Goal: Transaction & Acquisition: Book appointment/travel/reservation

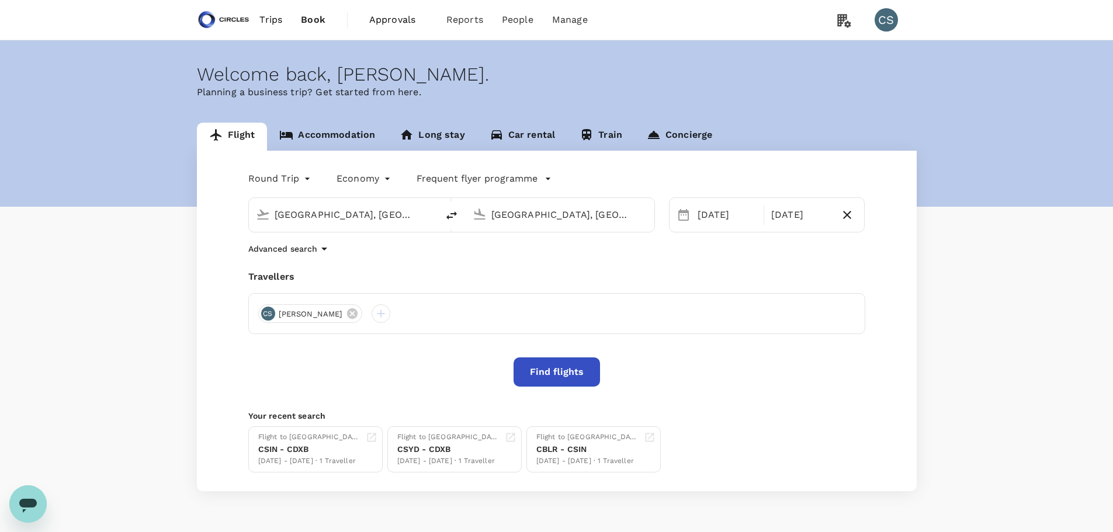
drag, startPoint x: 400, startPoint y: 212, endPoint x: 228, endPoint y: 194, distance: 172.7
click at [228, 194] on div "Round Trip roundtrip Economy economy Frequent flyer programme [GEOGRAPHIC_DATA]…" at bounding box center [557, 321] width 720 height 341
click at [286, 240] on p "[GEOGRAPHIC_DATA], [GEOGRAPHIC_DATA]" at bounding box center [361, 239] width 234 height 12
type input "[GEOGRAPHIC_DATA], [GEOGRAPHIC_DATA] (any)"
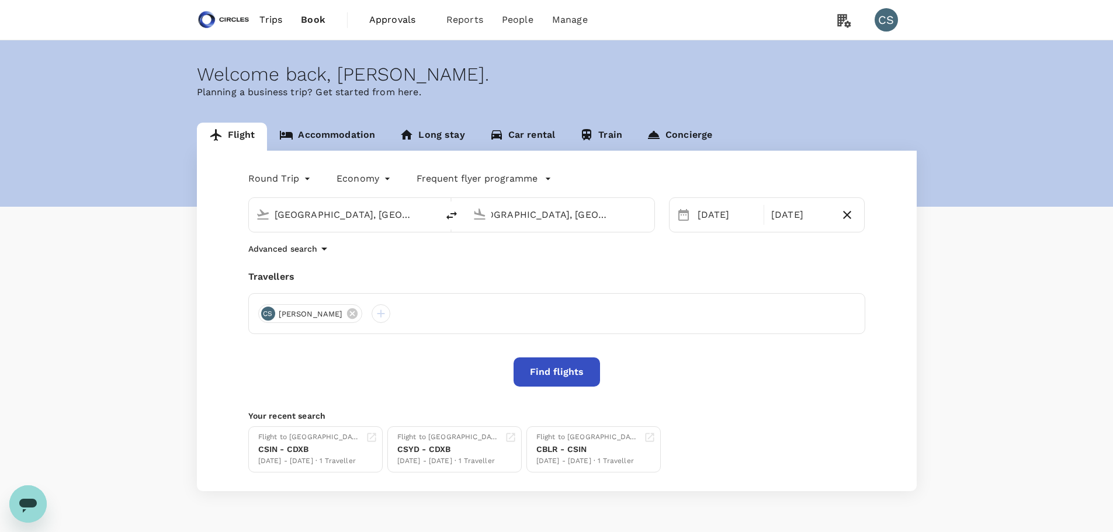
click at [613, 215] on input "[GEOGRAPHIC_DATA], [GEOGRAPHIC_DATA] (any)" at bounding box center [561, 215] width 139 height 18
click at [589, 240] on p "[GEOGRAPHIC_DATA], [GEOGRAPHIC_DATA]" at bounding box center [578, 239] width 234 height 12
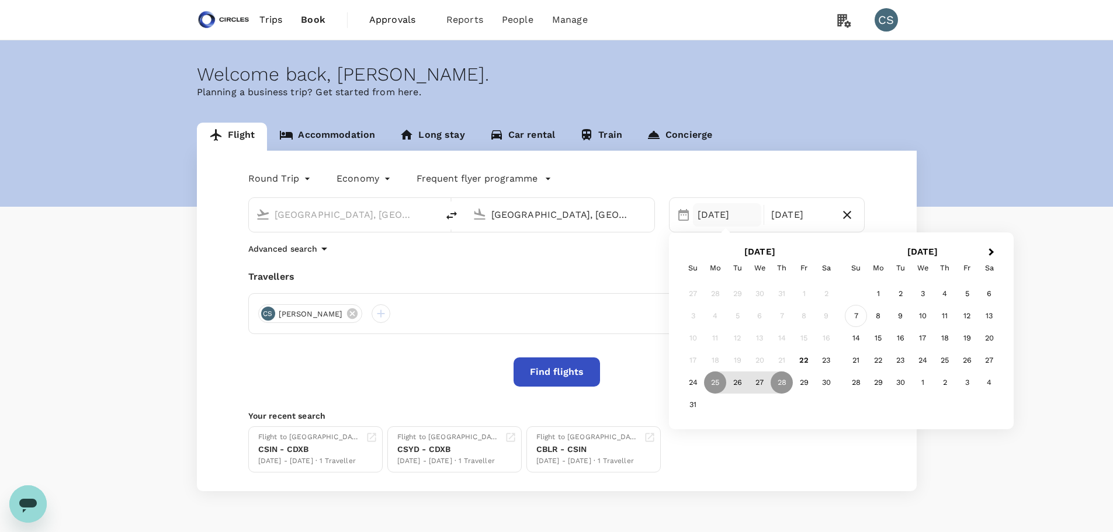
type input "[GEOGRAPHIC_DATA], [GEOGRAPHIC_DATA] (any)"
click at [856, 316] on div "7" at bounding box center [856, 316] width 22 height 22
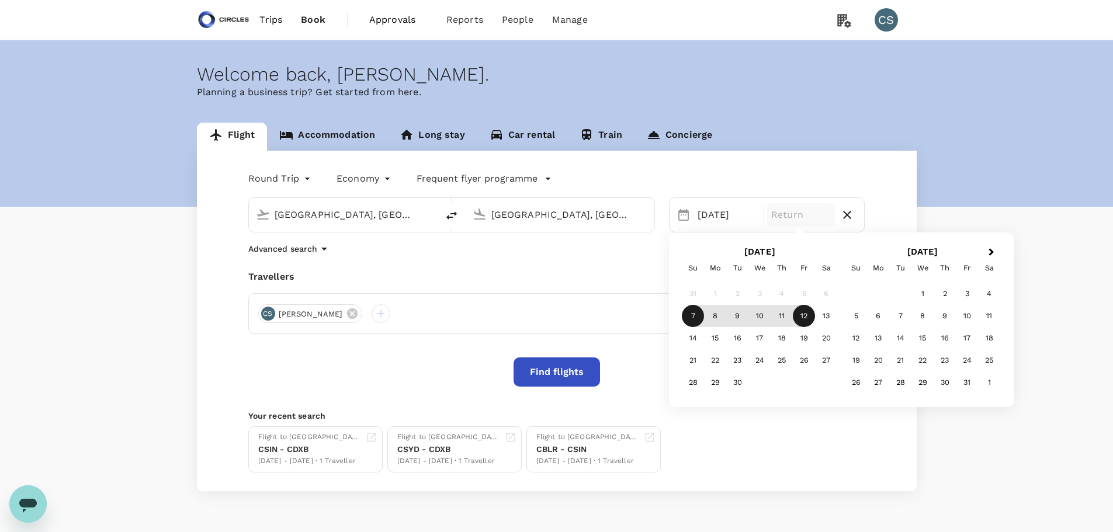
click at [804, 318] on div "12" at bounding box center [804, 316] width 22 height 22
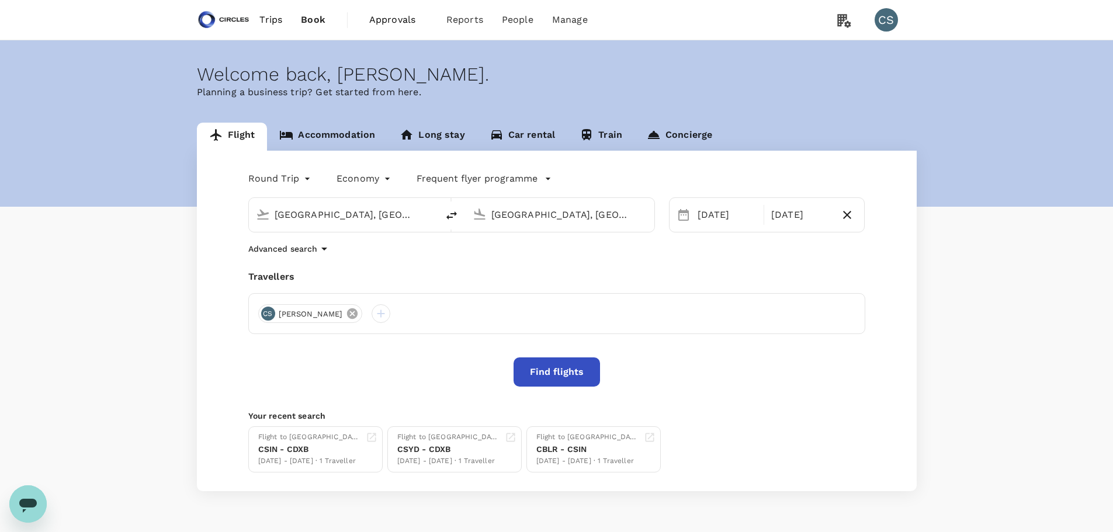
click at [347, 312] on icon at bounding box center [352, 314] width 11 height 11
click at [267, 314] on div at bounding box center [267, 313] width 19 height 19
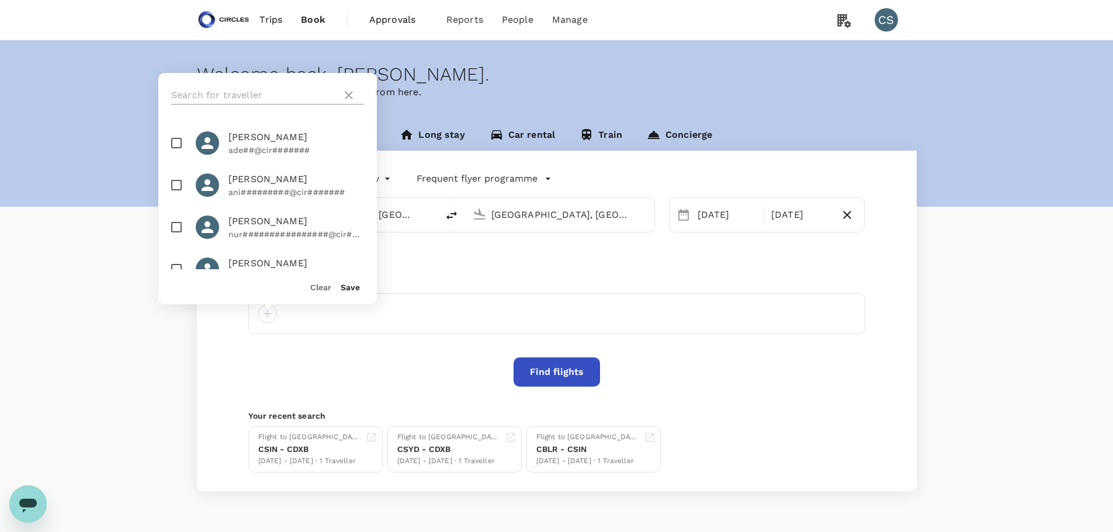
click at [267, 92] on input "text" at bounding box center [254, 95] width 166 height 19
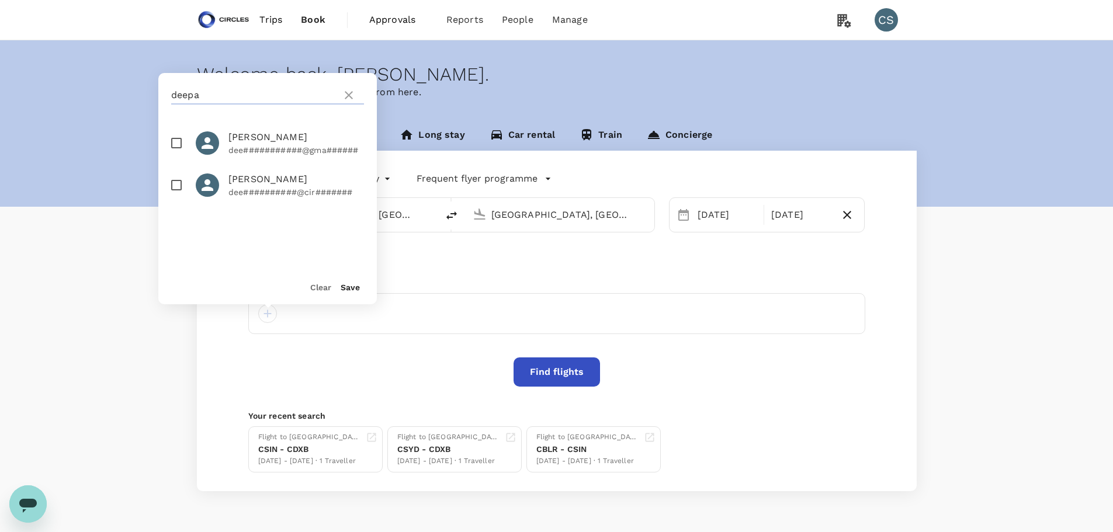
type input "deepa"
click at [171, 143] on input "checkbox" at bounding box center [176, 143] width 25 height 25
checkbox input "true"
click at [355, 289] on button "Save" at bounding box center [350, 287] width 19 height 9
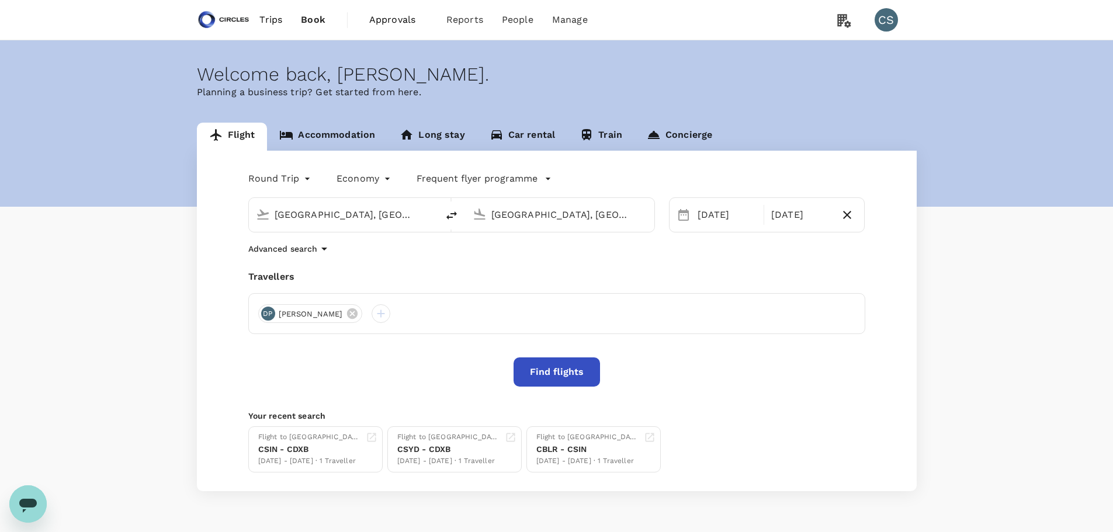
click at [542, 379] on button "Find flights" at bounding box center [557, 372] width 86 height 29
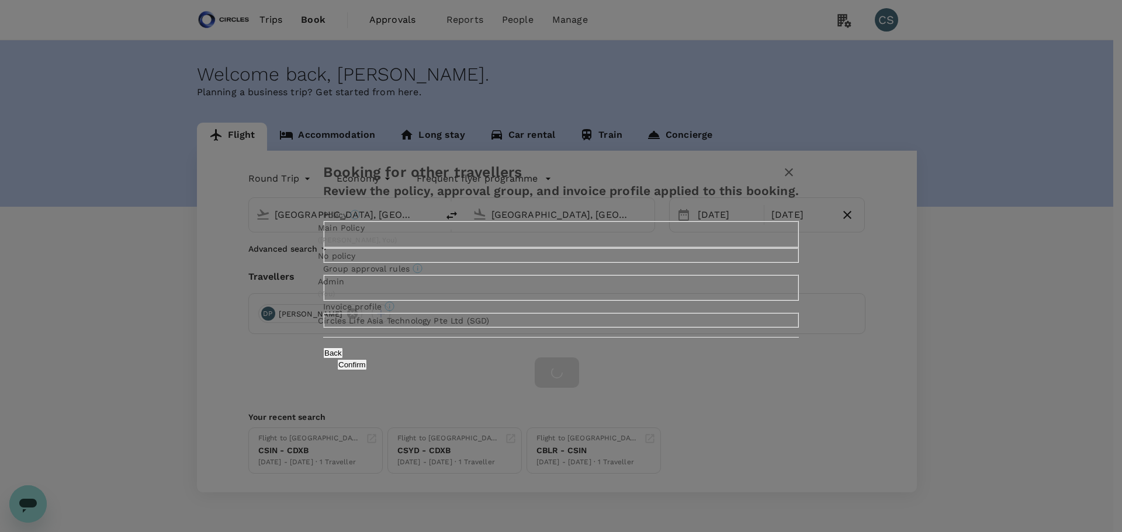
click at [397, 222] on div "Main Policy" at bounding box center [357, 228] width 79 height 12
click at [531, 185] on input "Main Policy ( [PERSON_NAME], You )" at bounding box center [561, 266] width 1122 height 532
click at [367, 371] on button "Confirm" at bounding box center [352, 364] width 30 height 11
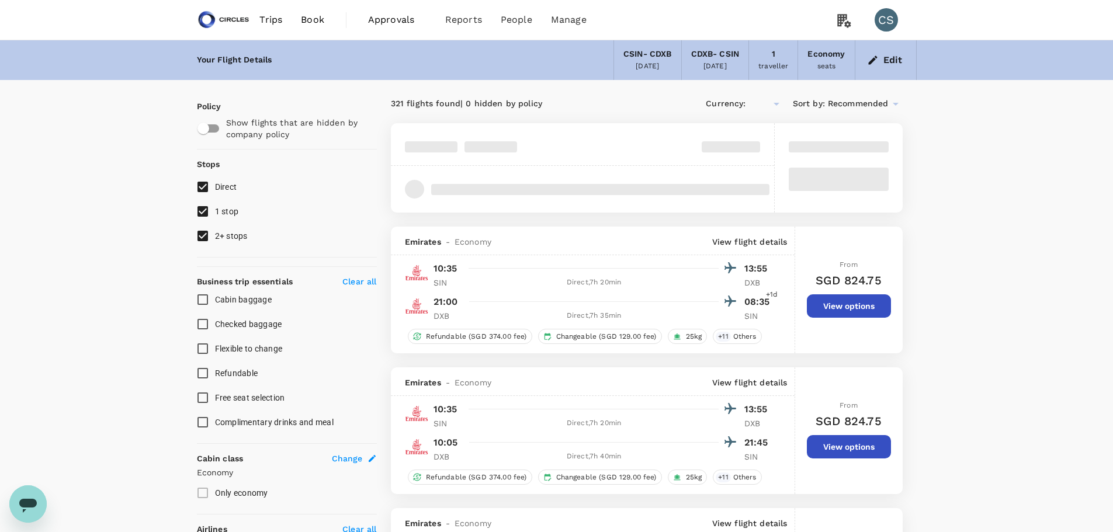
checkbox input "true"
type input "SGD"
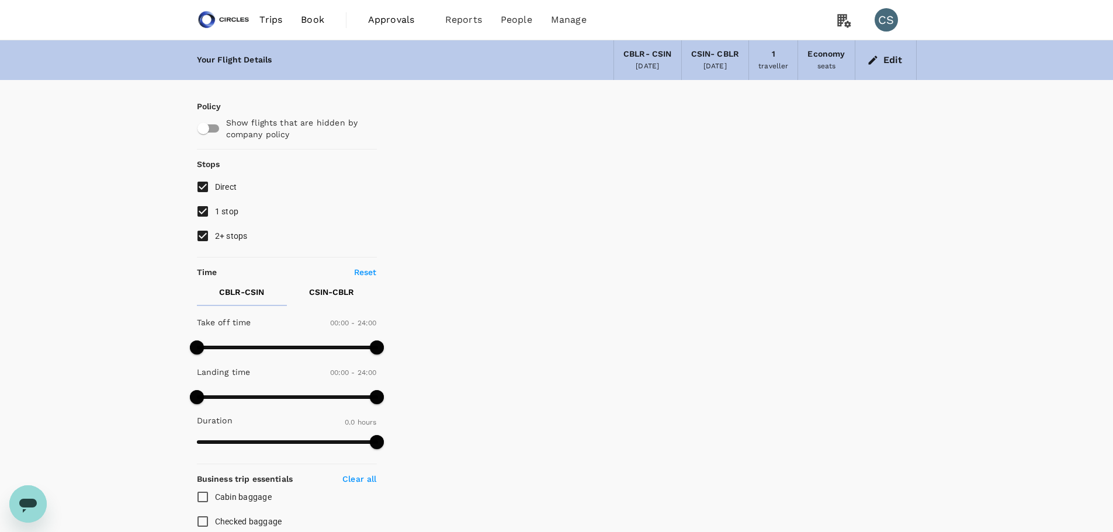
click at [236, 233] on span "2+ stops" at bounding box center [231, 235] width 33 height 9
click at [215, 233] on input "2+ stops" at bounding box center [203, 236] width 25 height 25
checkbox input "false"
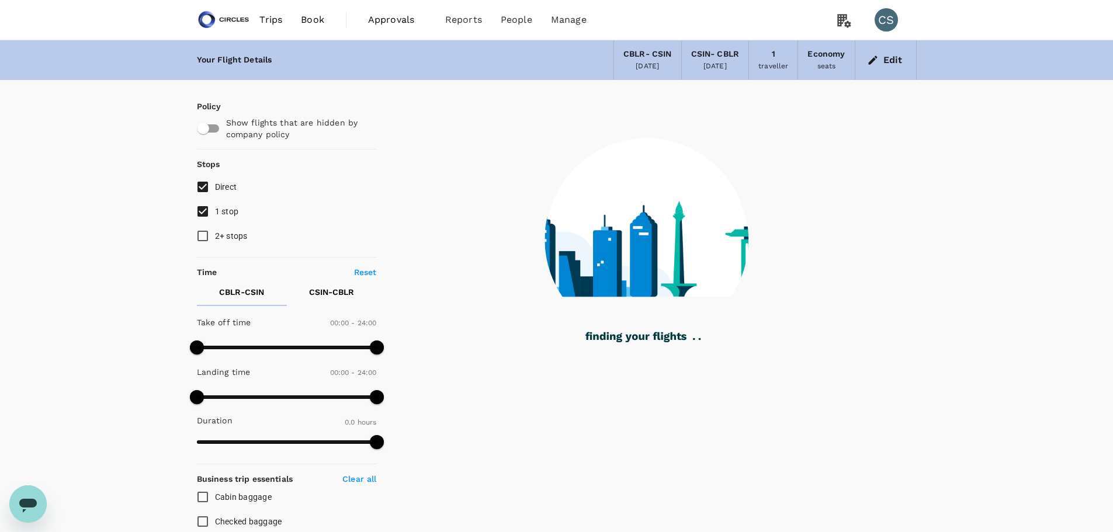
type input "495"
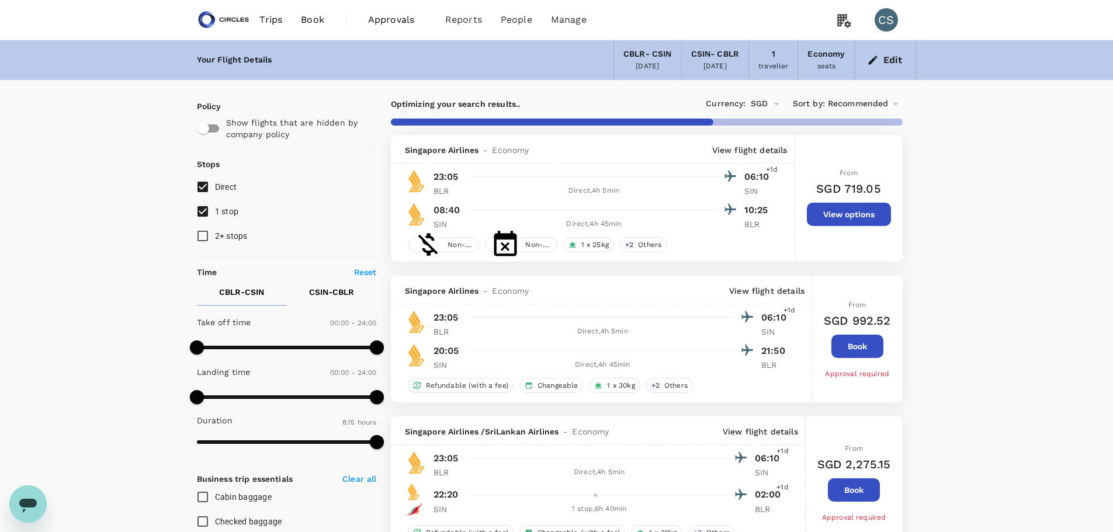
click at [309, 288] on p "CSIN - CBLR" at bounding box center [331, 292] width 45 height 12
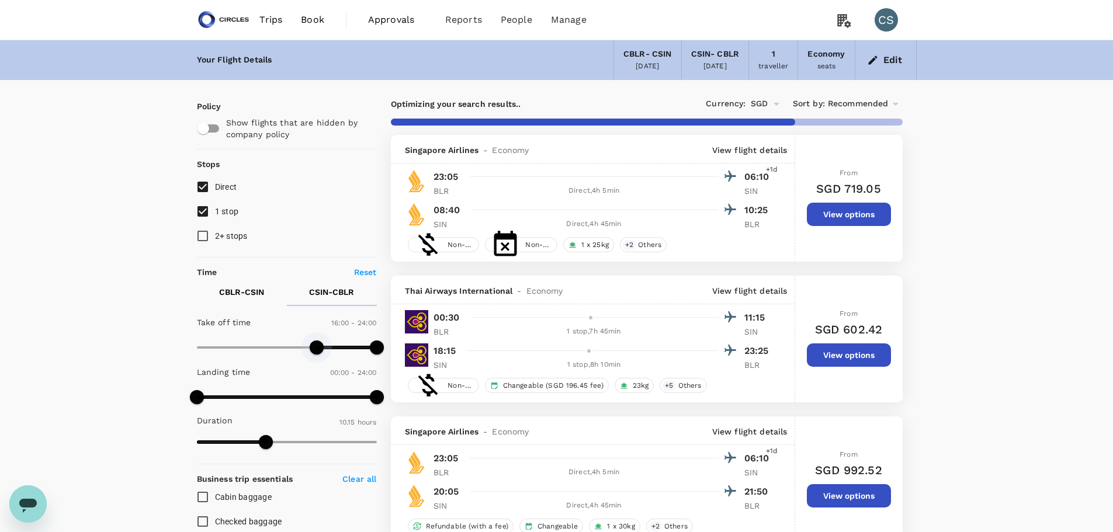
type input "1020"
drag, startPoint x: 193, startPoint y: 349, endPoint x: 324, endPoint y: 351, distance: 130.9
click at [324, 351] on span at bounding box center [324, 348] width 14 height 14
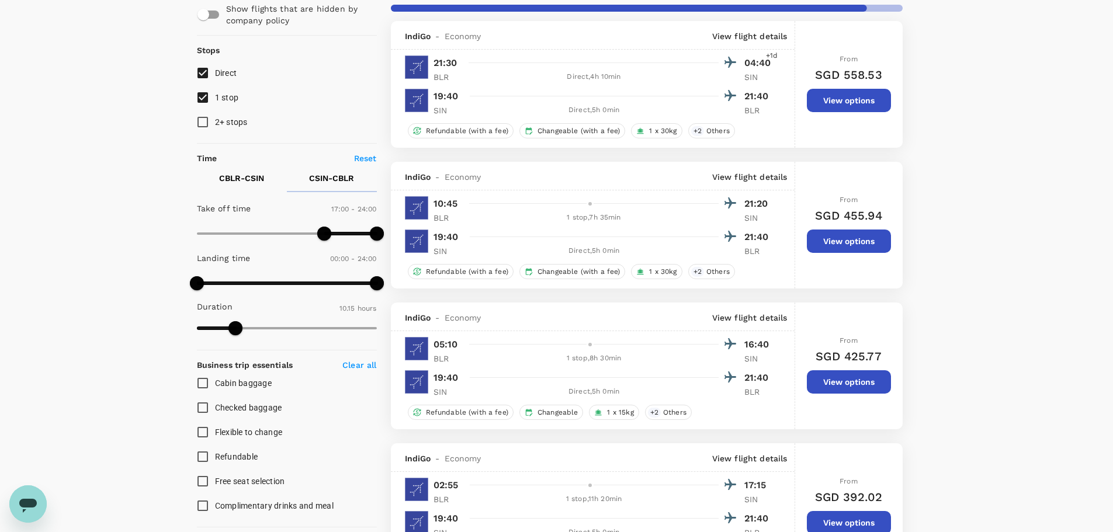
scroll to position [117, 0]
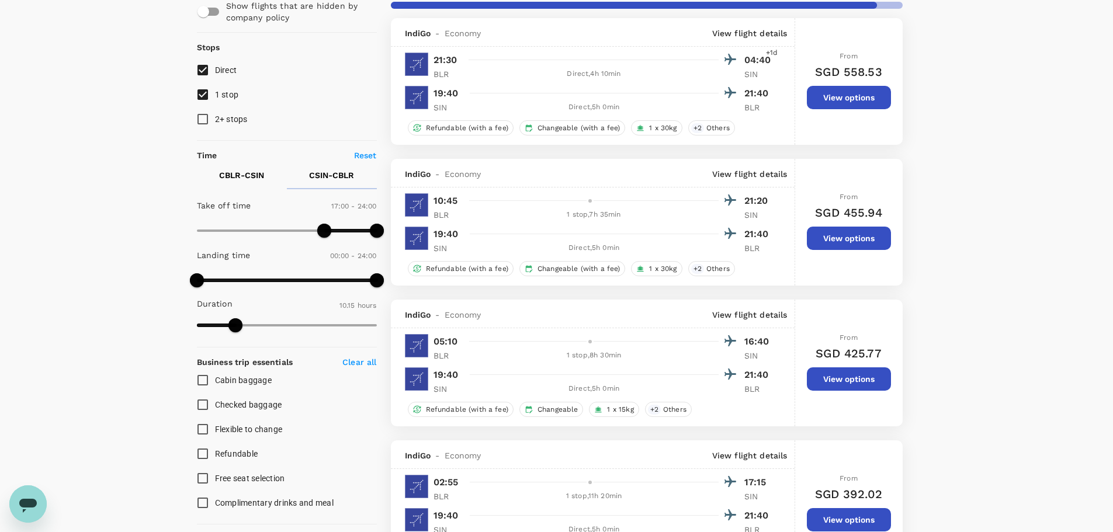
click at [679, 197] on div at bounding box center [601, 200] width 272 height 17
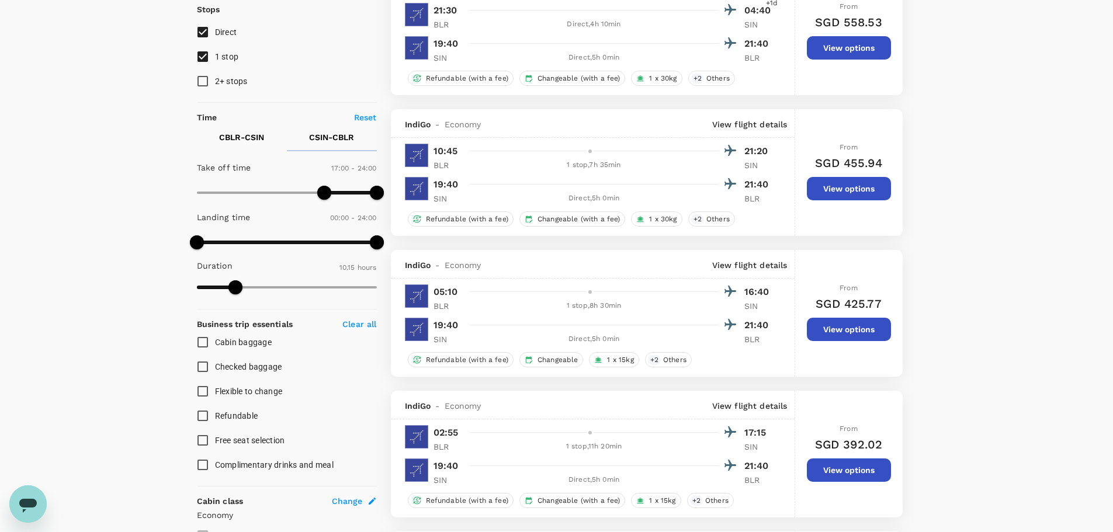
scroll to position [175, 0]
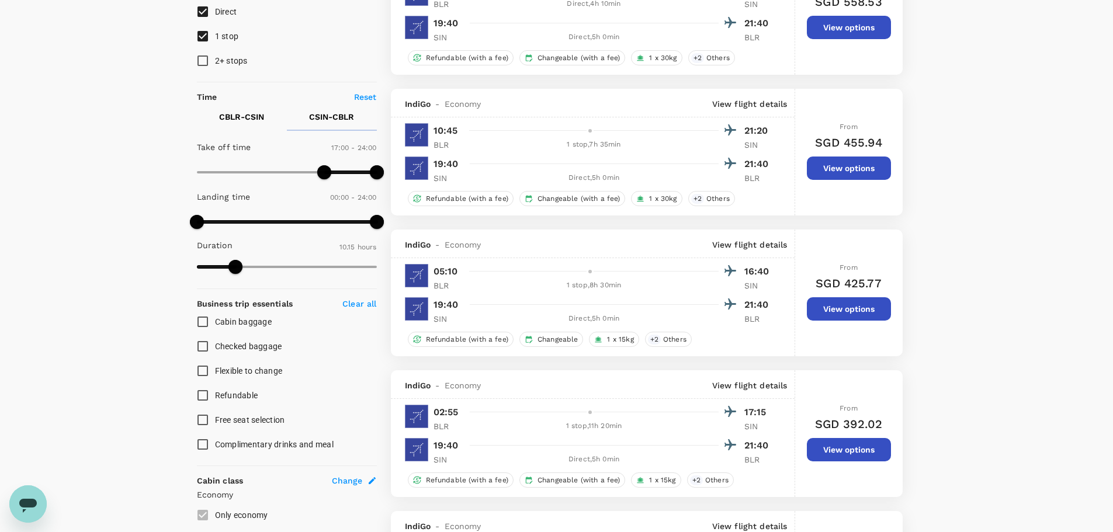
click at [695, 153] on div "10:45 21:20 BLR 1 stop , 7h 35min SIN 19:40 21:40 SIN Direct , 5h 0min BLR" at bounding box center [589, 153] width 369 height 62
click at [742, 98] on p "View flight details" at bounding box center [749, 104] width 75 height 12
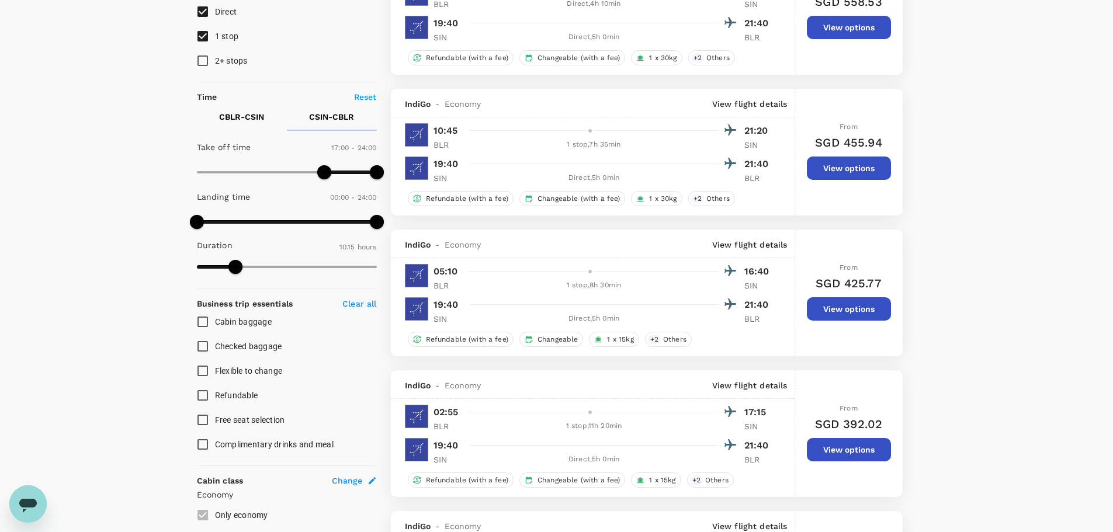
click at [729, 240] on p "View flight details" at bounding box center [749, 245] width 75 height 12
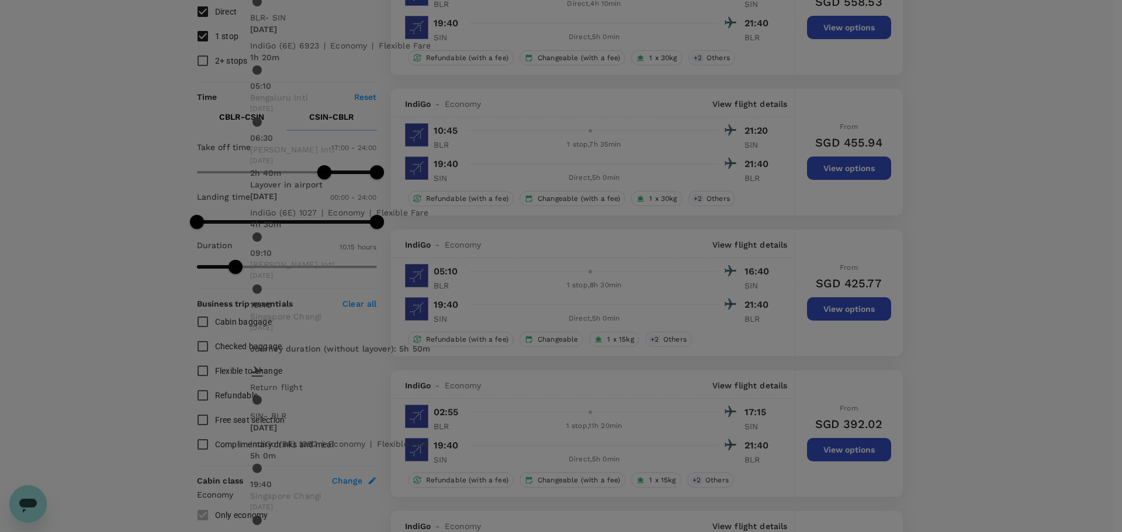
click at [416, 334] on div "16:40 [GEOGRAPHIC_DATA] Changi [DATE]" at bounding box center [561, 316] width 622 height 35
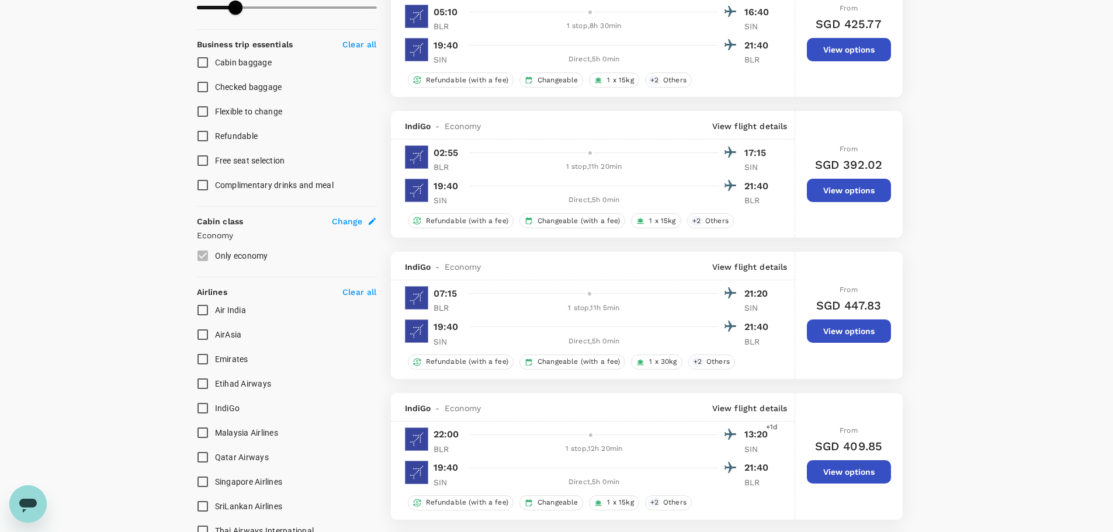
scroll to position [0, 0]
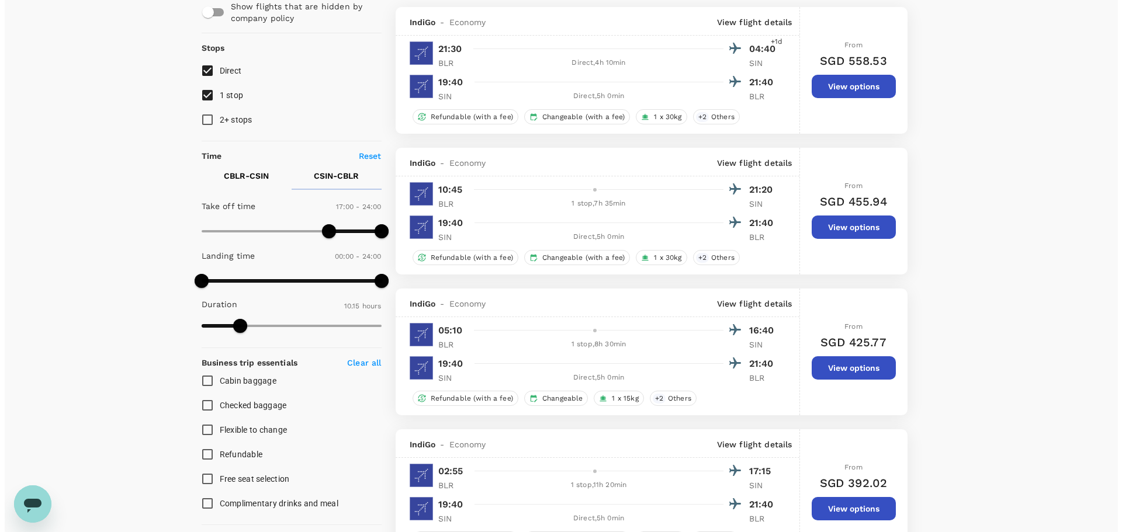
scroll to position [117, 0]
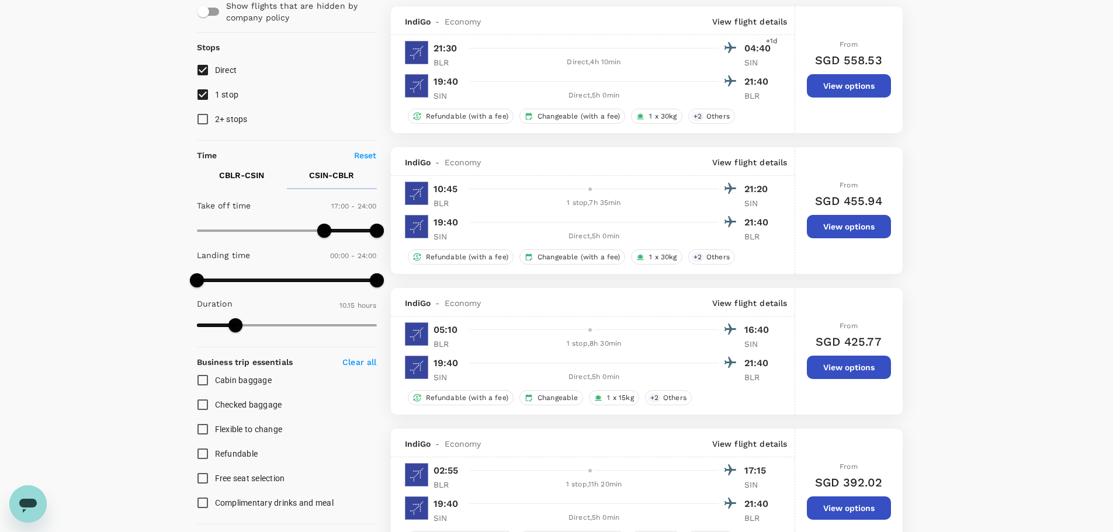
click at [778, 158] on p "View flight details" at bounding box center [749, 163] width 75 height 12
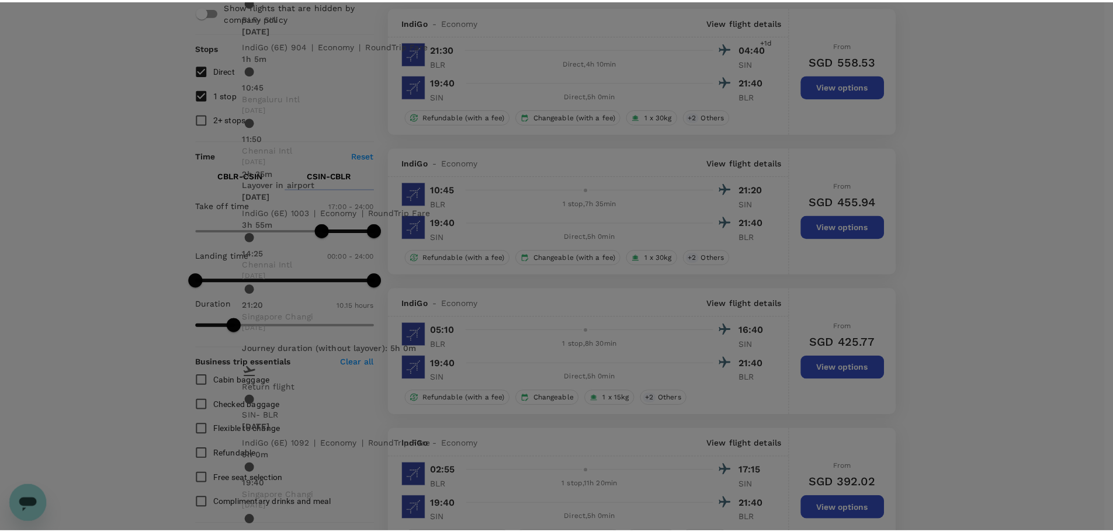
scroll to position [0, 0]
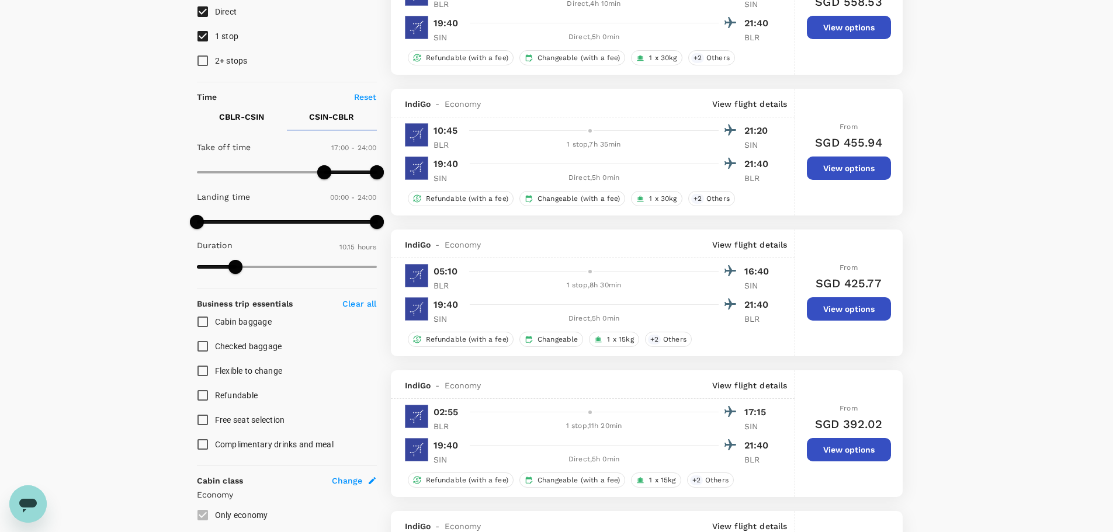
scroll to position [58, 0]
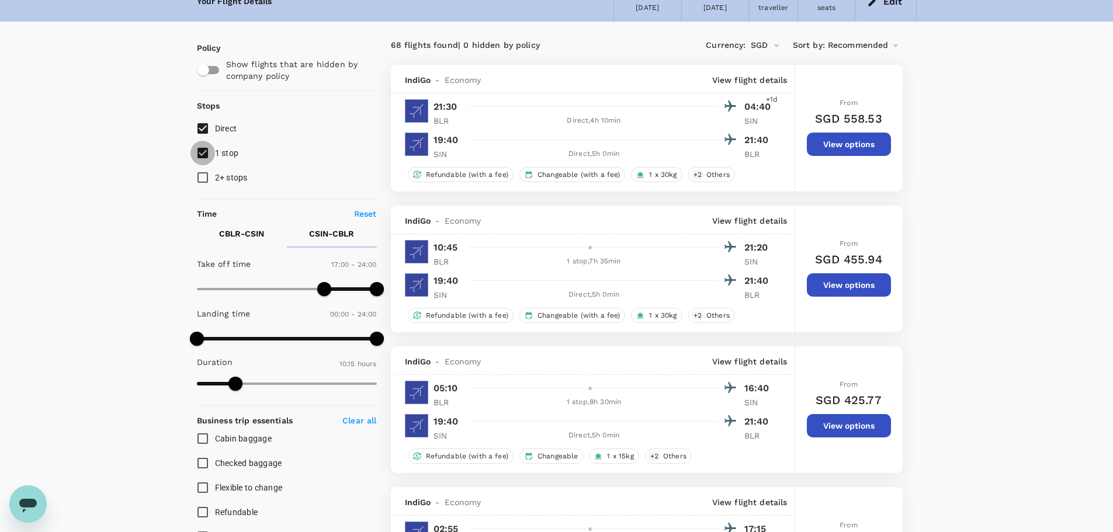
click at [211, 156] on input "1 stop" at bounding box center [203, 153] width 25 height 25
checkbox input "false"
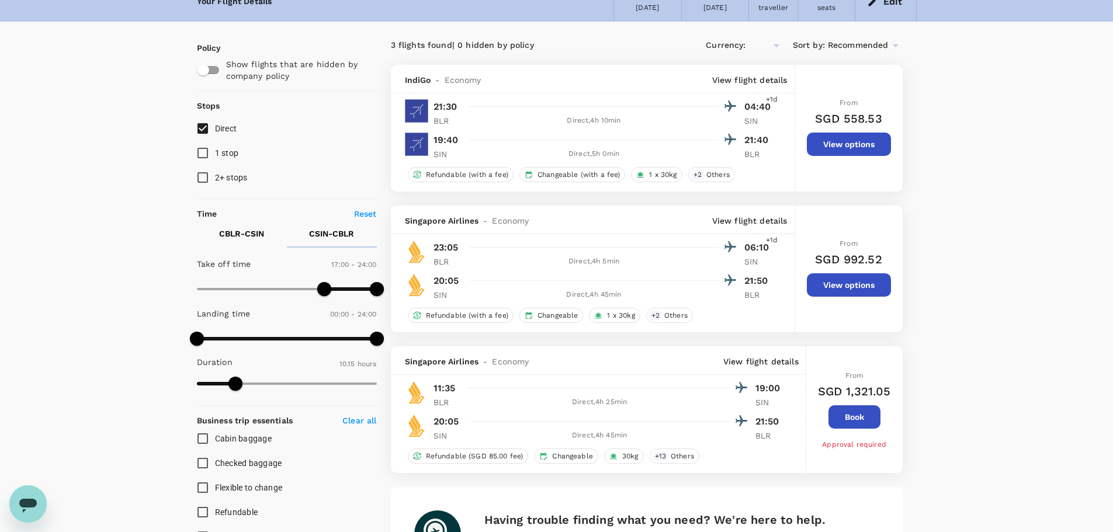
type input "SGD"
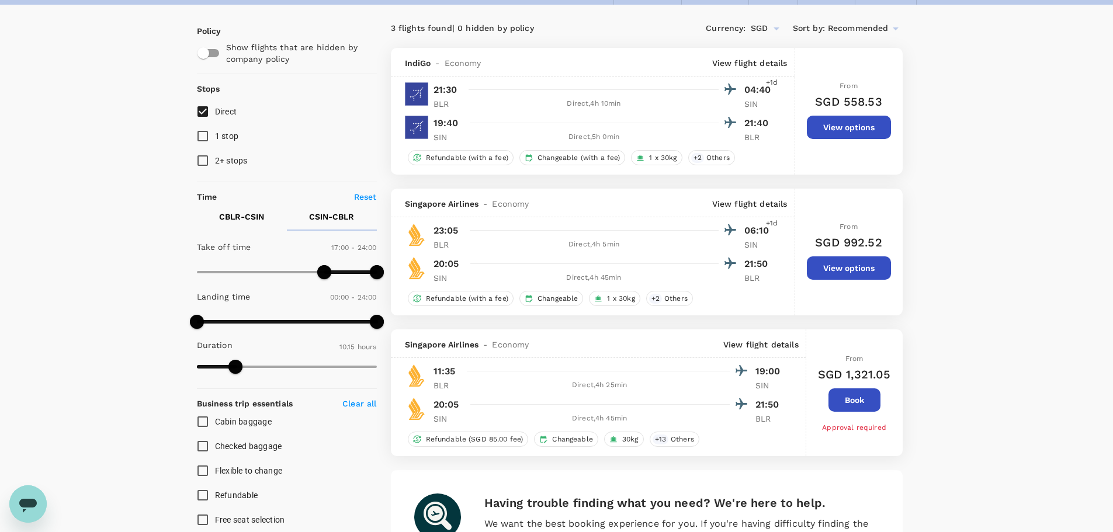
scroll to position [0, 0]
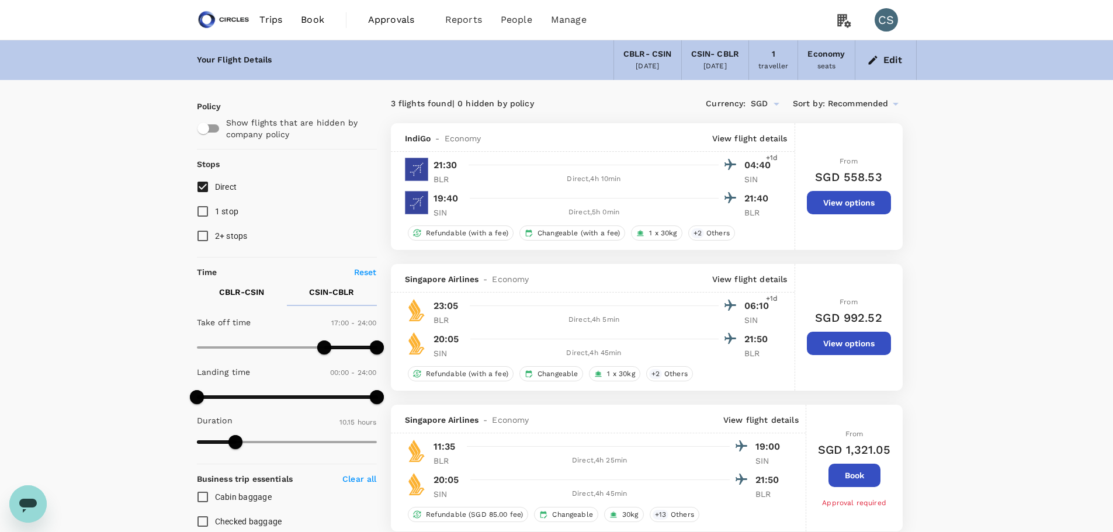
click at [223, 211] on span "1 stop" at bounding box center [227, 211] width 24 height 9
click at [215, 211] on input "1 stop" at bounding box center [203, 211] width 25 height 25
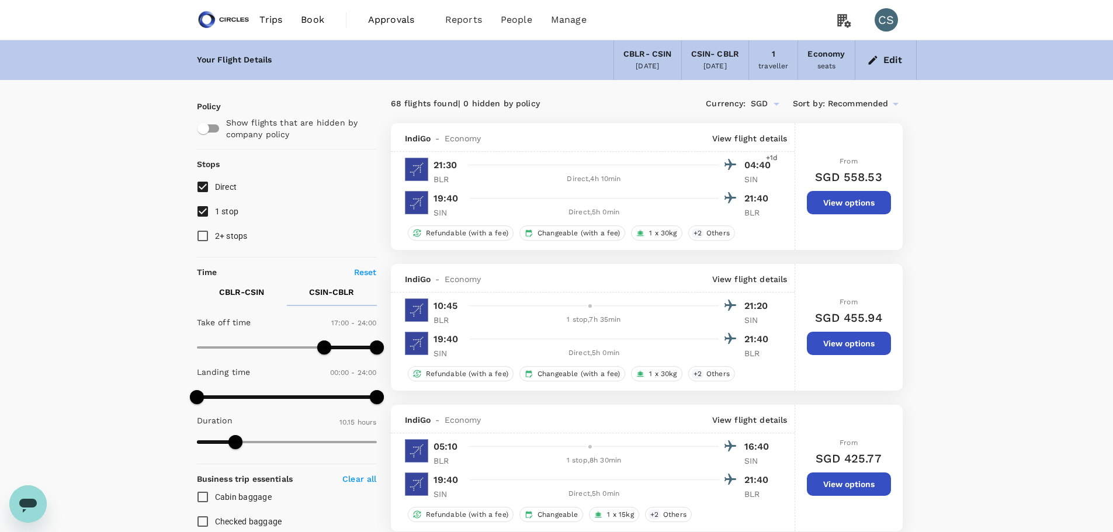
click at [234, 209] on span "1 stop" at bounding box center [227, 211] width 24 height 9
click at [215, 209] on input "1 stop" at bounding box center [203, 211] width 25 height 25
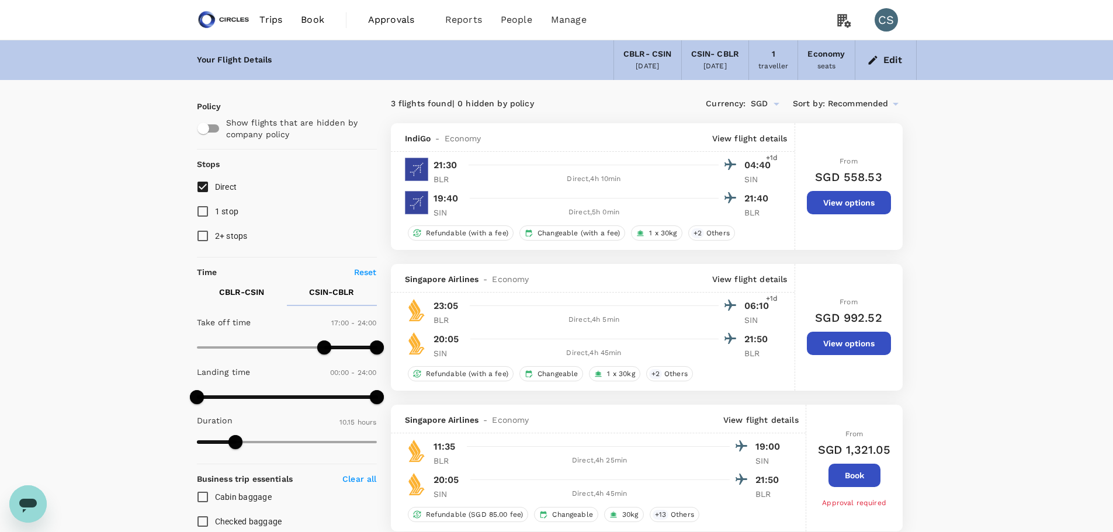
click at [222, 208] on span "1 stop" at bounding box center [227, 211] width 24 height 9
click at [215, 208] on input "1 stop" at bounding box center [203, 211] width 25 height 25
checkbox input "true"
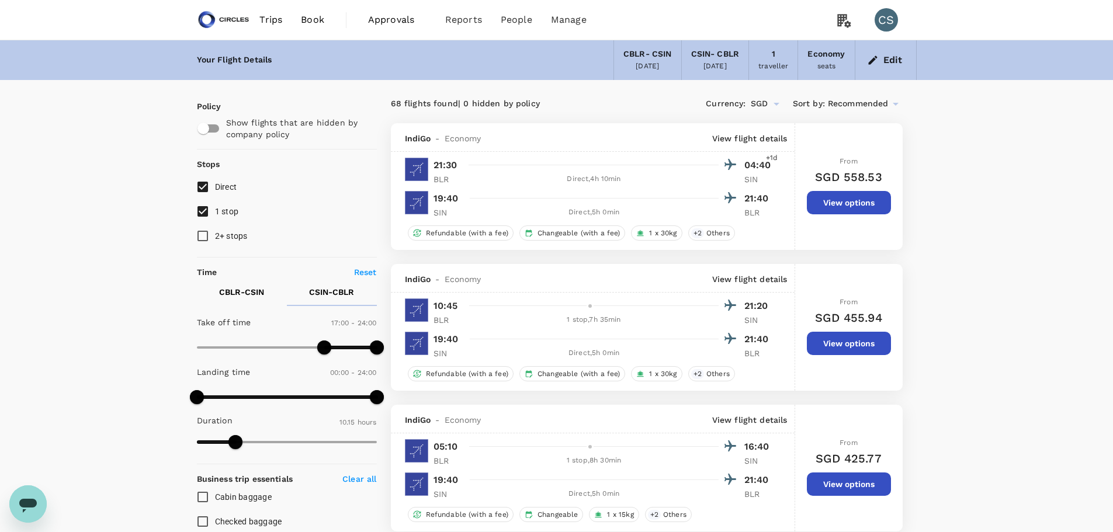
click at [230, 301] on button "CBLR - CSIN" at bounding box center [242, 292] width 90 height 28
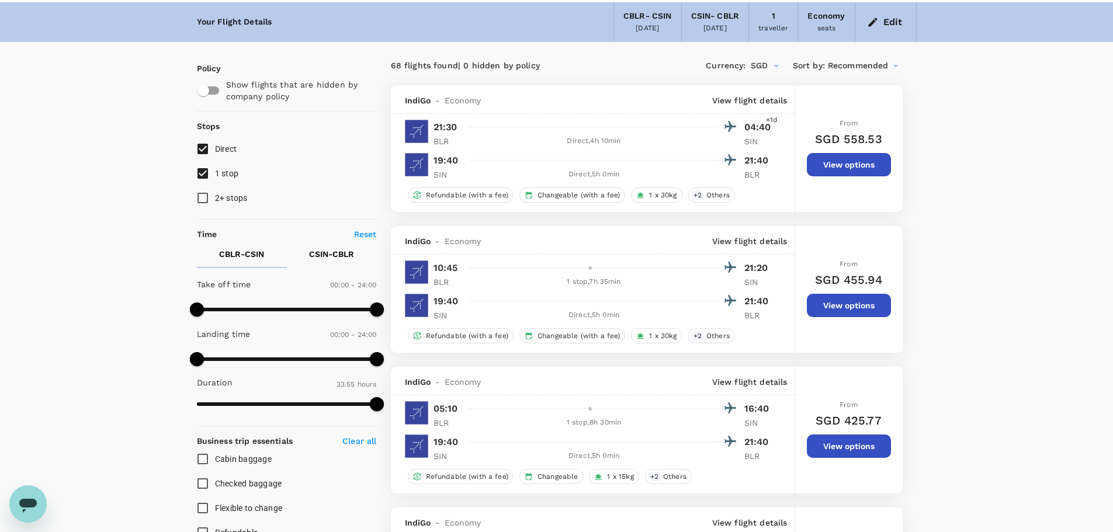
scroll to position [58, 0]
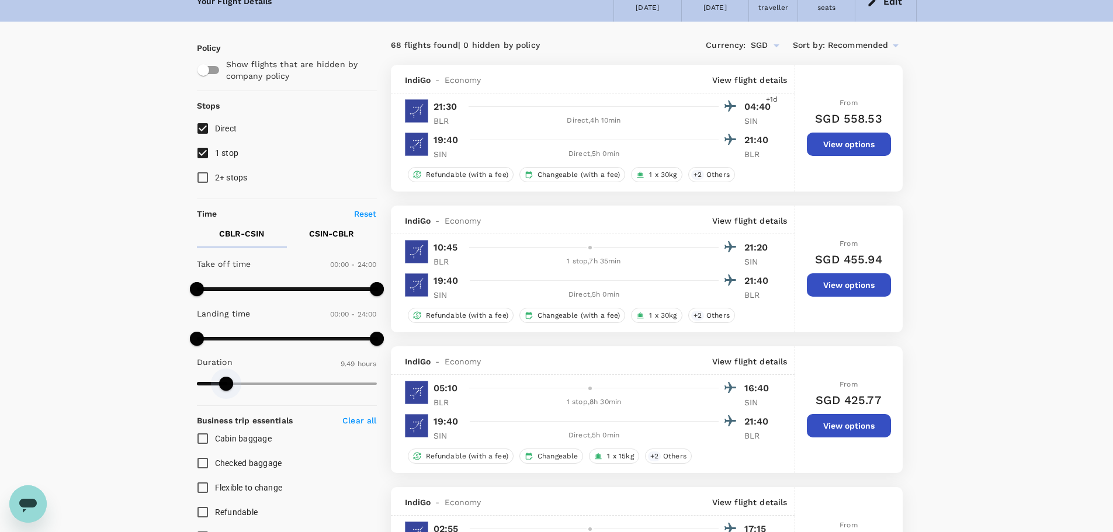
type input "606"
drag, startPoint x: 372, startPoint y: 386, endPoint x: 228, endPoint y: 418, distance: 147.9
click at [228, 418] on div "Policy Show flights that are hidden by company policy Stops Direct 1 stop 2+ st…" at bounding box center [287, 522] width 180 height 961
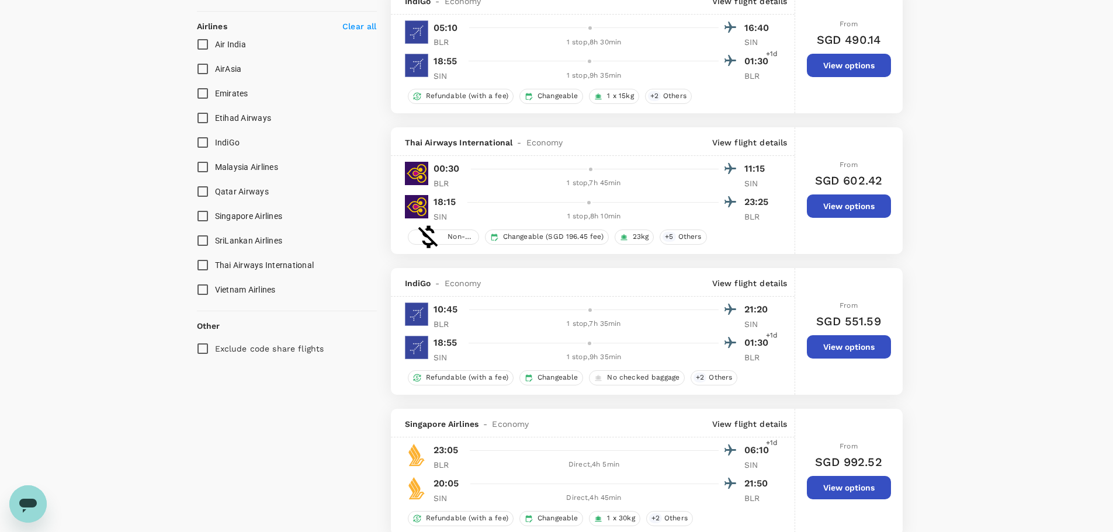
scroll to position [701, 0]
click at [747, 289] on div "IndiGo - Economy View flight details" at bounding box center [593, 282] width 404 height 29
click at [748, 292] on div "IndiGo - Economy View flight details" at bounding box center [593, 282] width 404 height 29
click at [750, 282] on p "View flight details" at bounding box center [749, 283] width 75 height 12
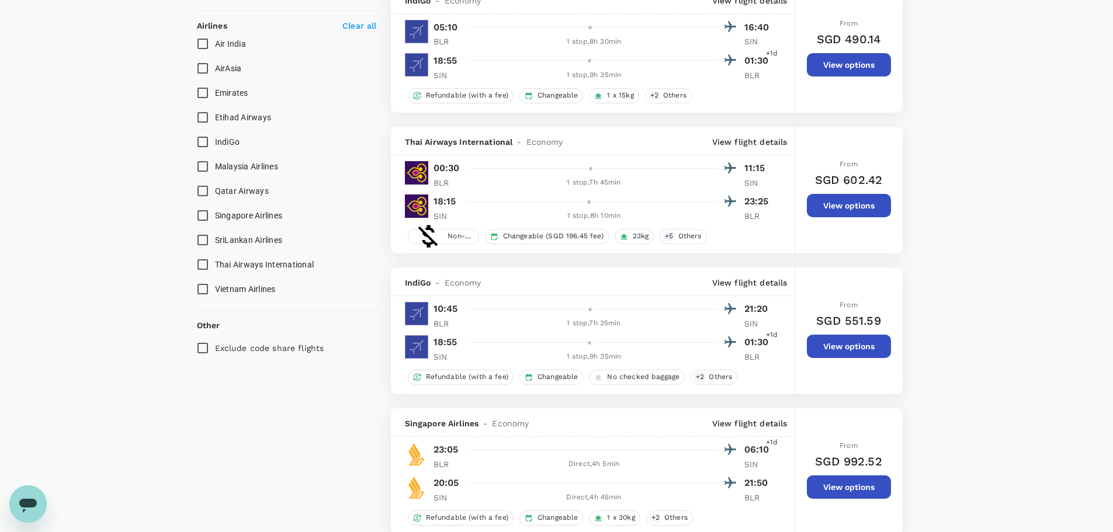
click at [761, 279] on p "View flight details" at bounding box center [749, 283] width 75 height 12
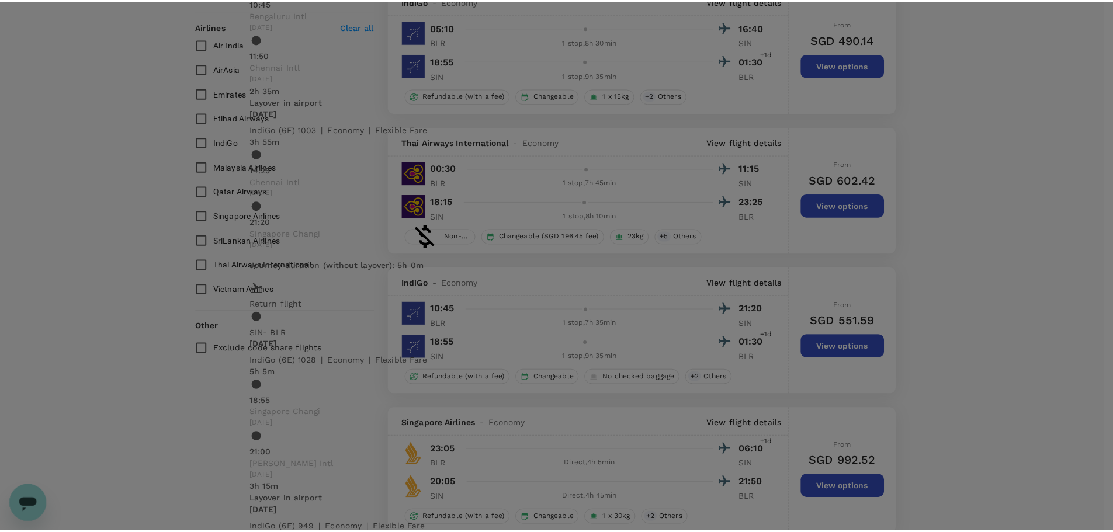
scroll to position [268, 0]
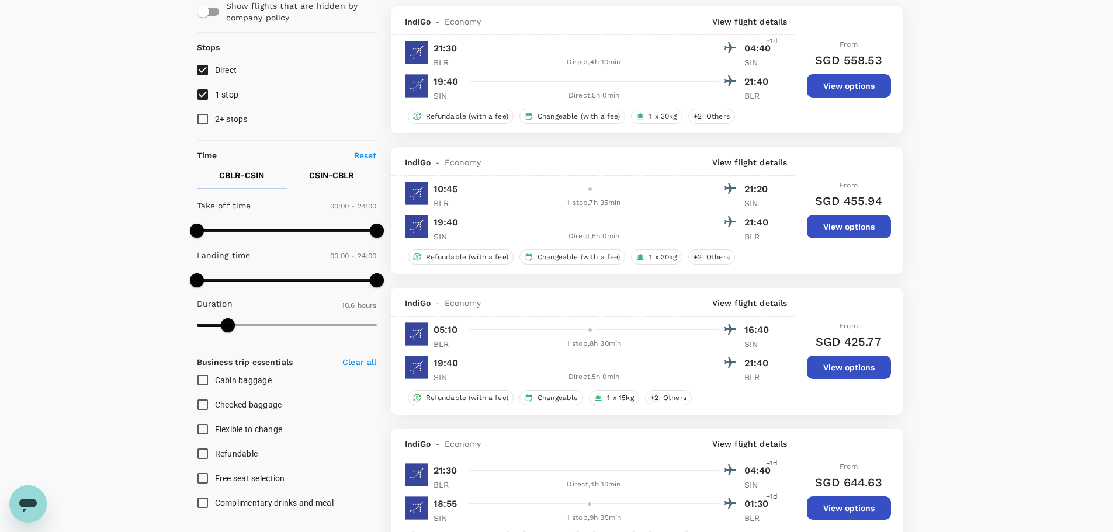
scroll to position [0, 0]
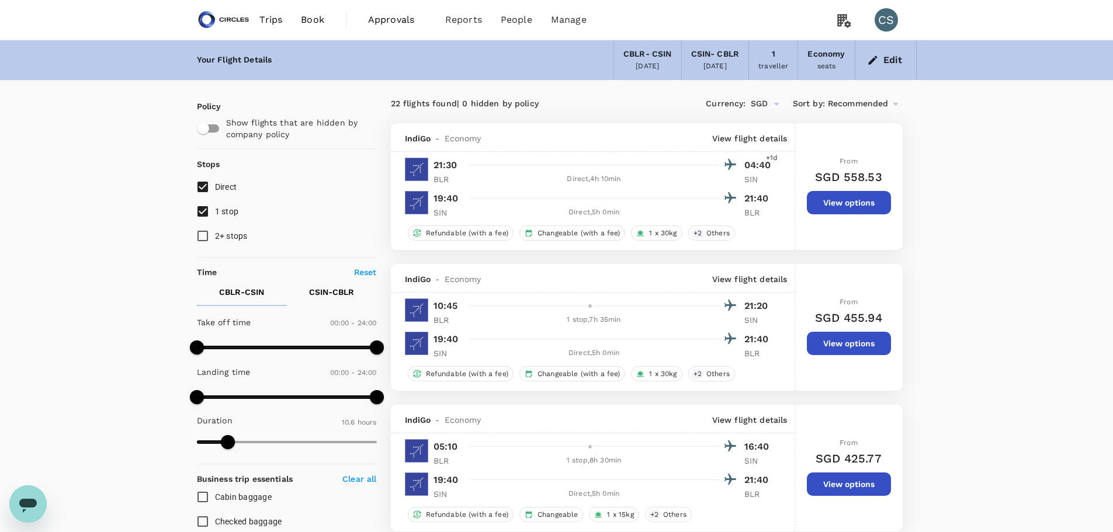
click at [231, 19] on img at bounding box center [224, 20] width 54 height 26
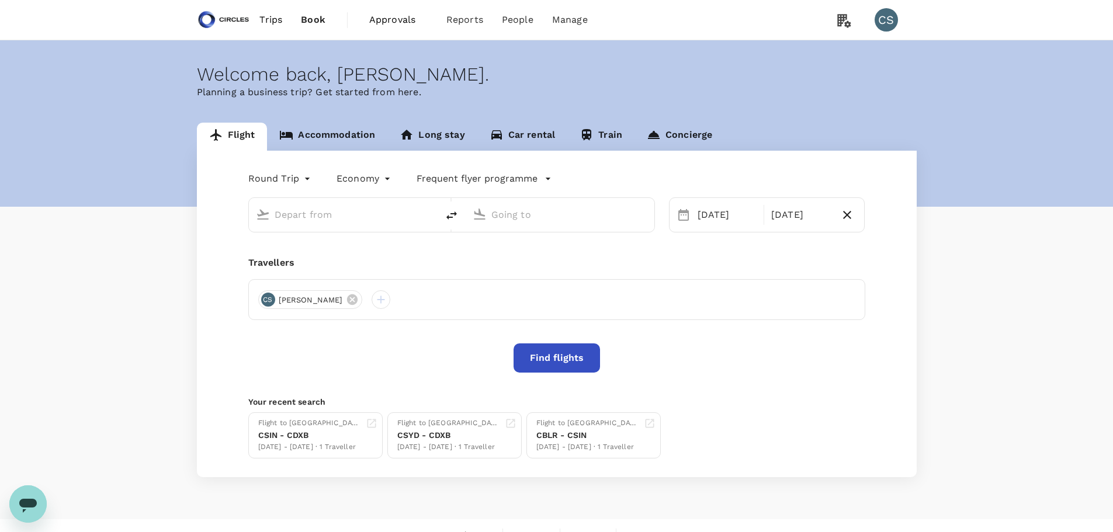
type input "[GEOGRAPHIC_DATA], [GEOGRAPHIC_DATA] (any)"
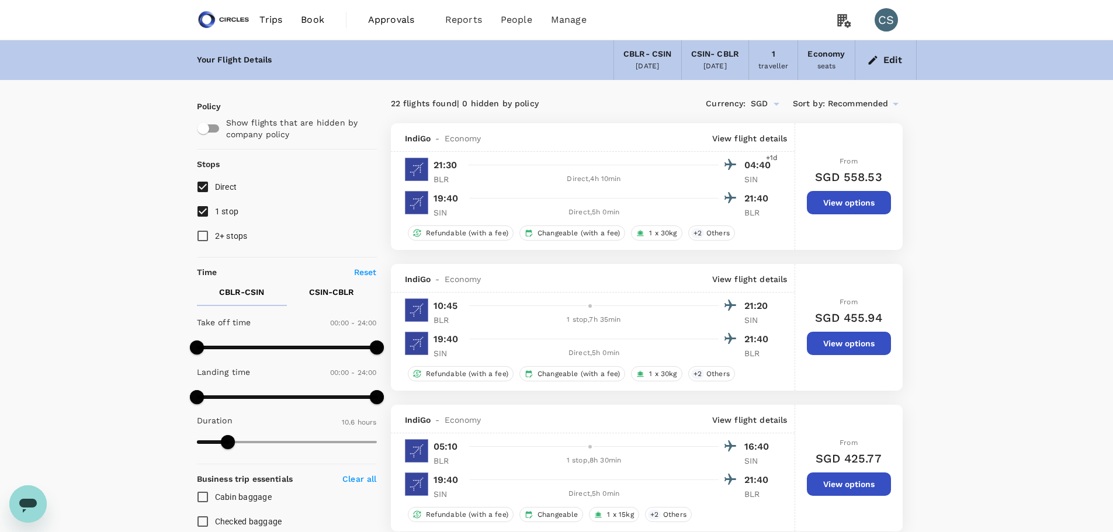
scroll to position [58, 0]
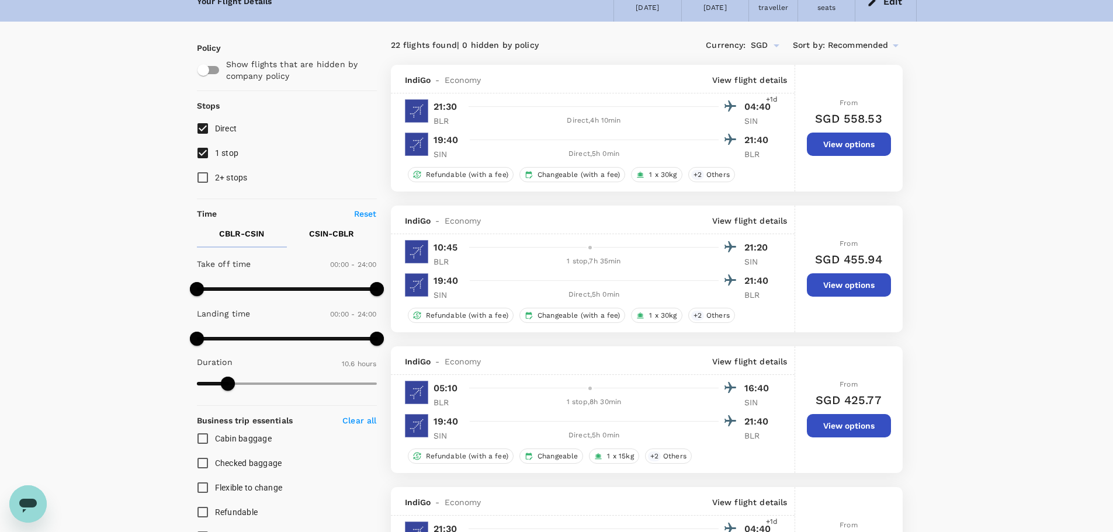
click at [867, 292] on button "View options" at bounding box center [849, 285] width 84 height 23
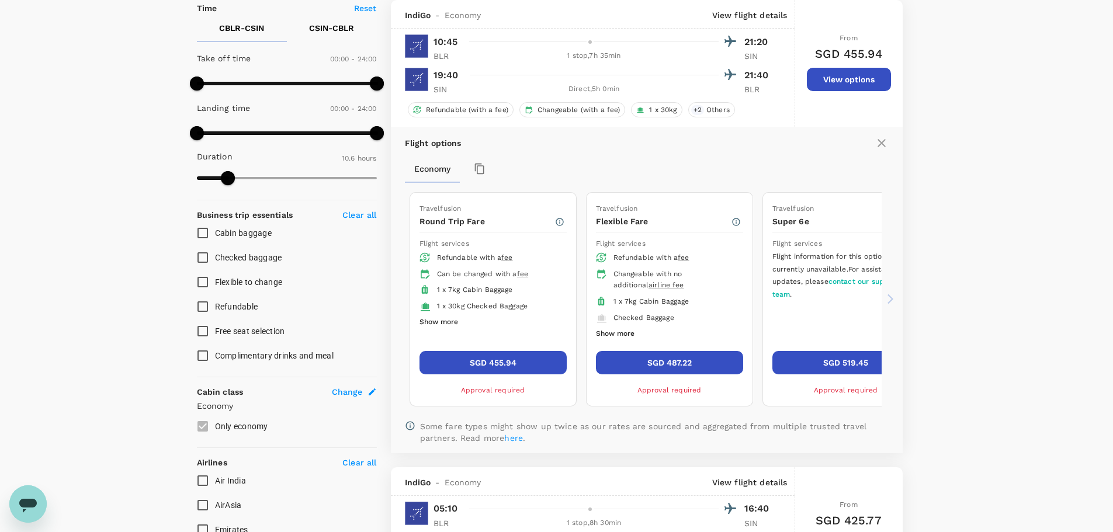
scroll to position [206, 0]
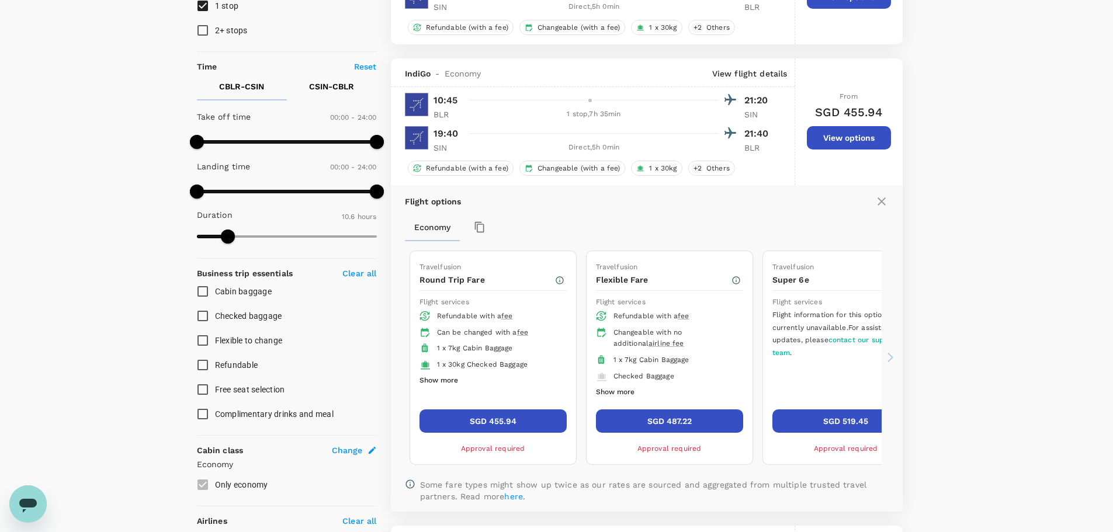
click at [428, 377] on button "Show more" at bounding box center [439, 380] width 39 height 15
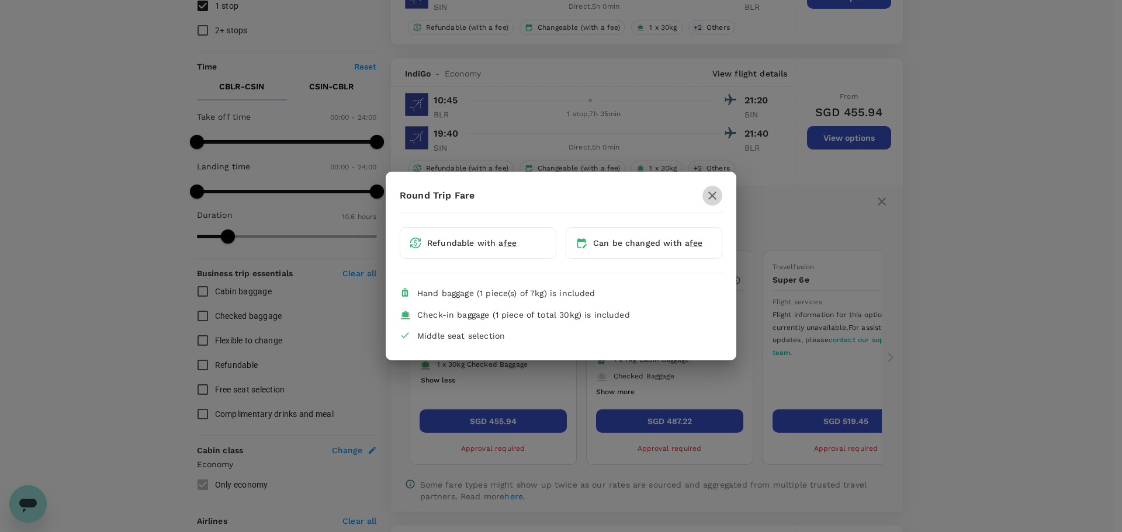
click at [708, 195] on icon "button" at bounding box center [712, 196] width 14 height 14
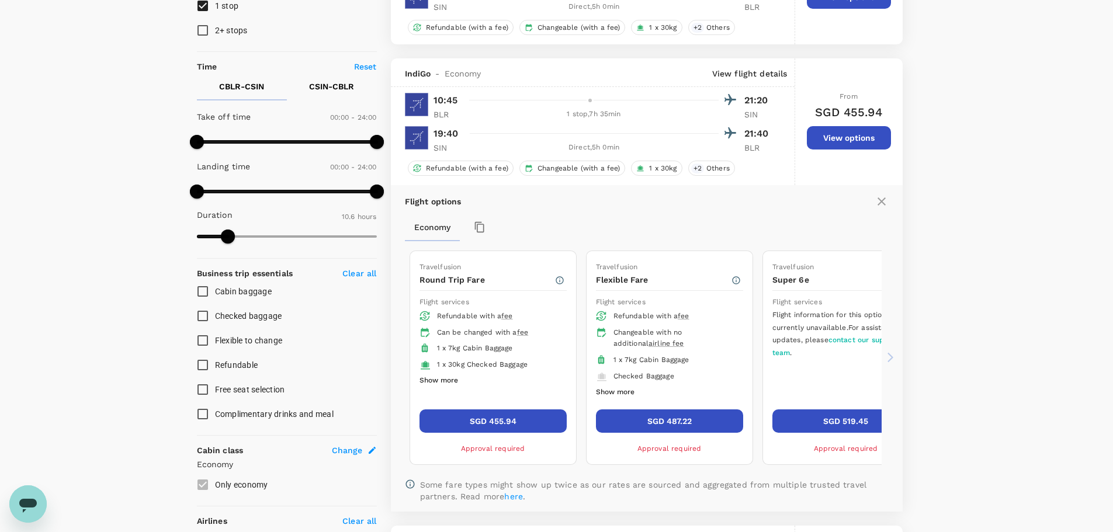
click at [892, 359] on icon at bounding box center [891, 358] width 12 height 12
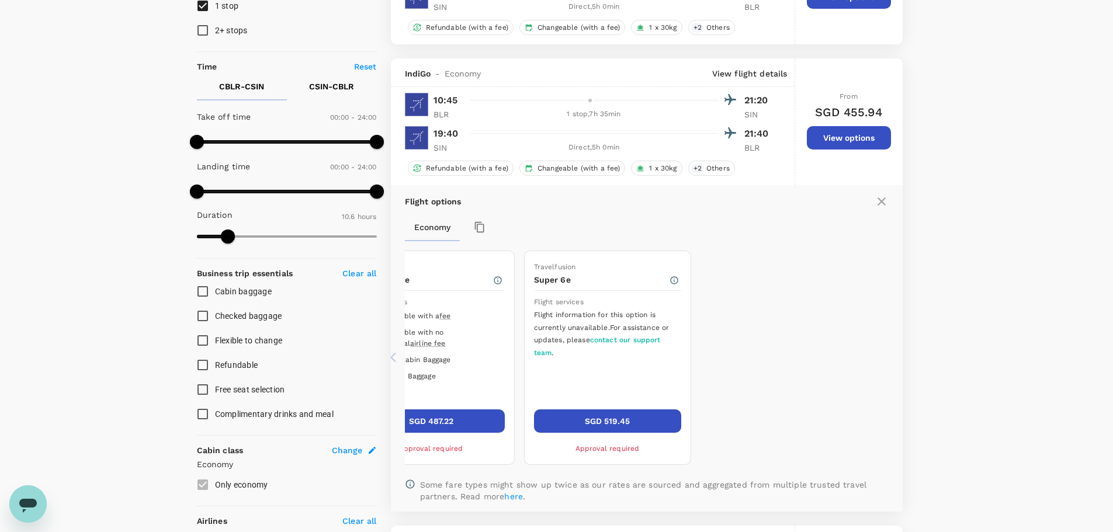
click at [396, 357] on icon at bounding box center [396, 358] width 12 height 12
